Goal: Complete application form

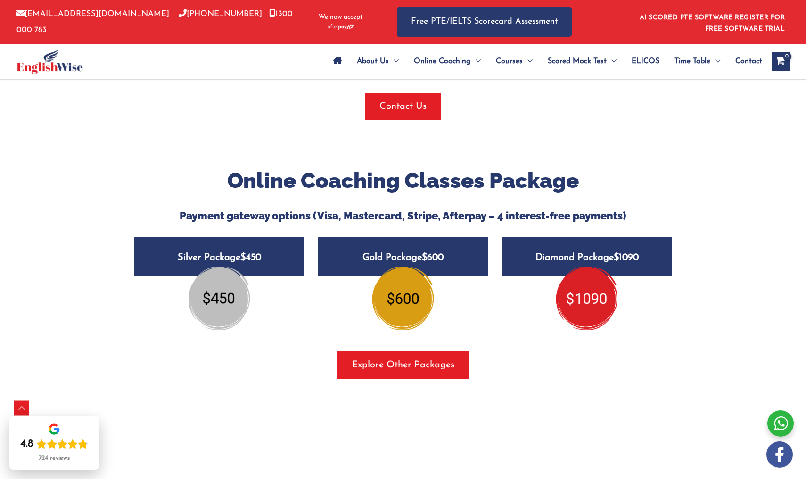
scroll to position [1128, 0]
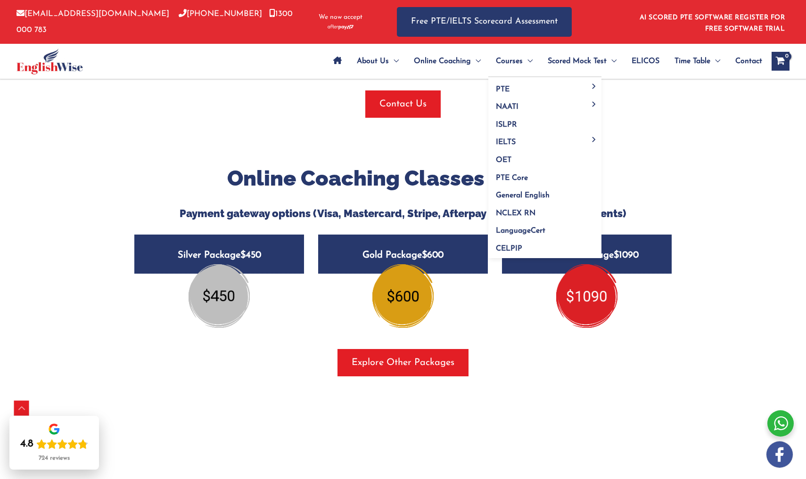
click at [509, 61] on span "Courses" at bounding box center [509, 61] width 27 height 33
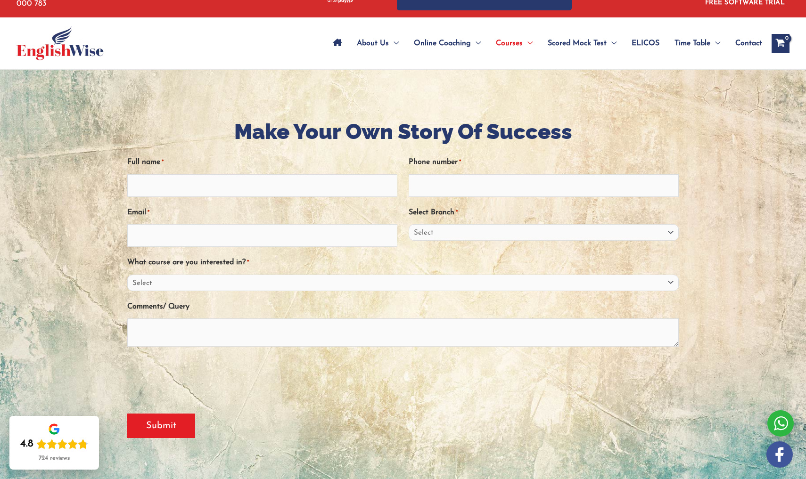
scroll to position [28, 0]
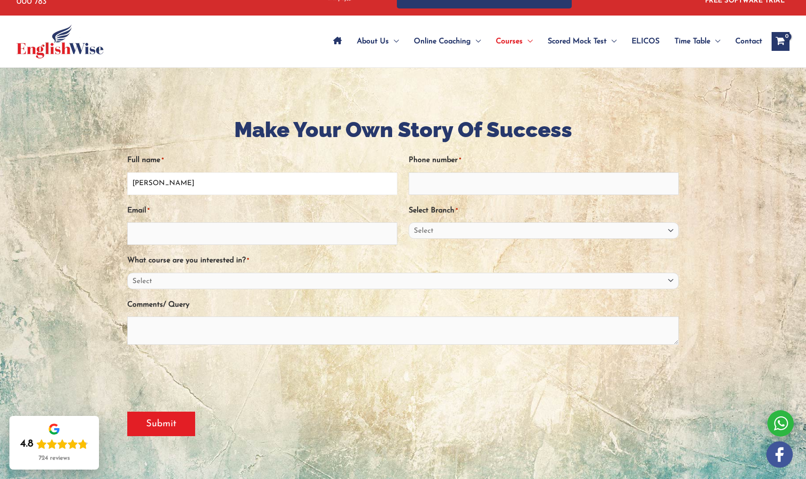
type input "jamyang chophel"
type input "0414813426"
type input "chopheljamyang061@gmail.com"
select select "Australian Capital Territory/Canberra"
select select "General English"
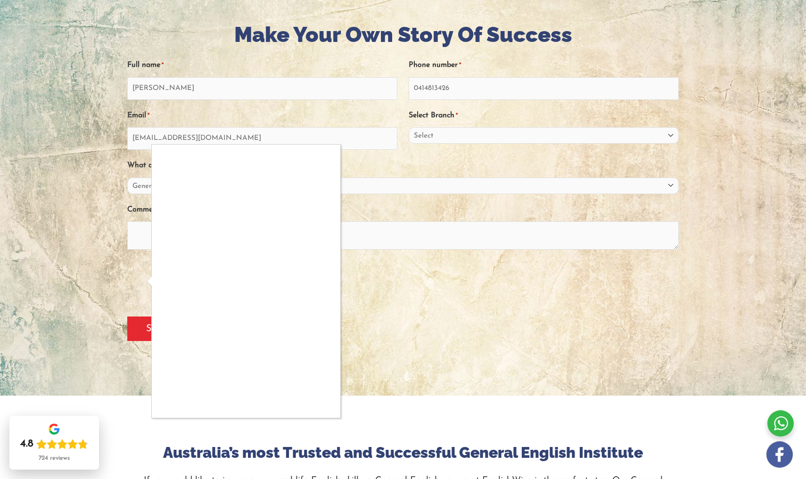
scroll to position [125, 0]
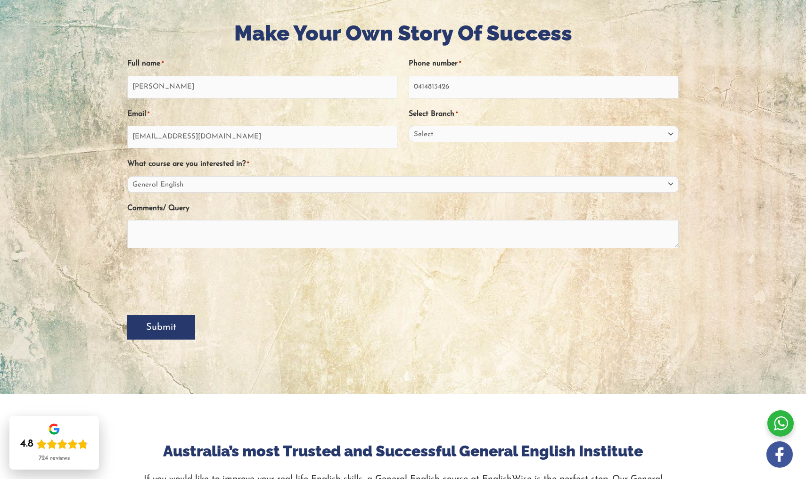
click at [162, 333] on input "Submit" at bounding box center [161, 327] width 68 height 25
